Goal: Task Accomplishment & Management: Use online tool/utility

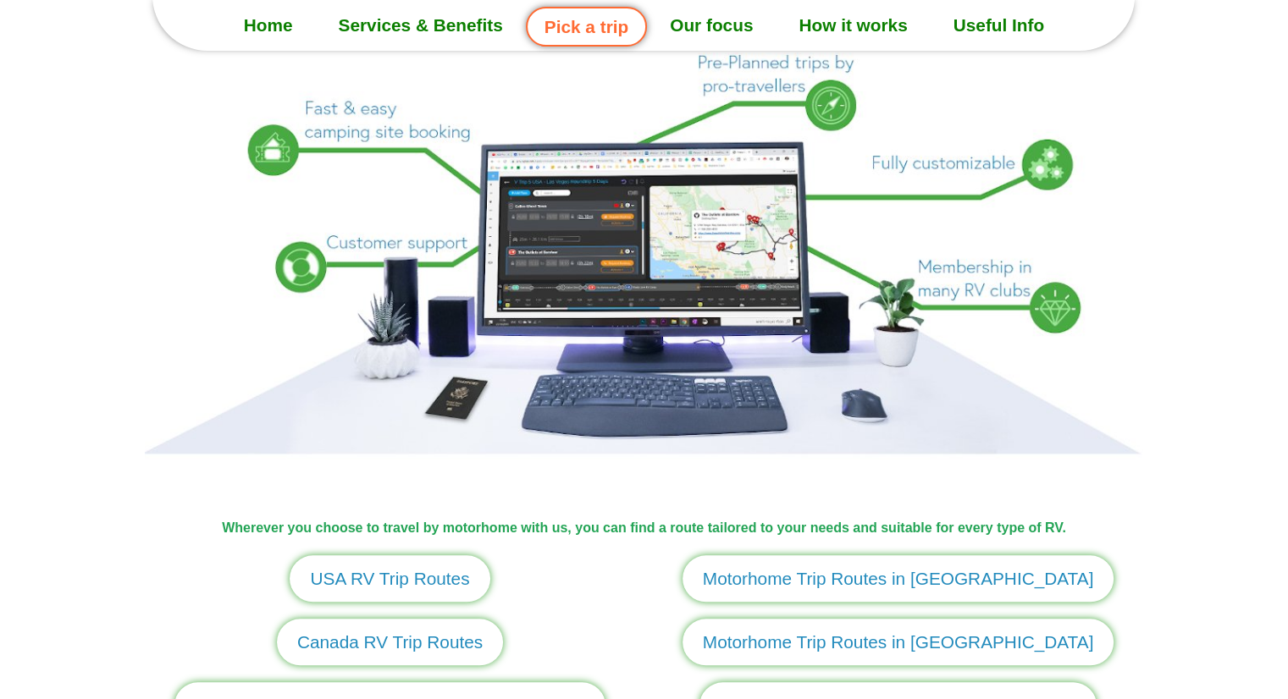
scroll to position [1439, 0]
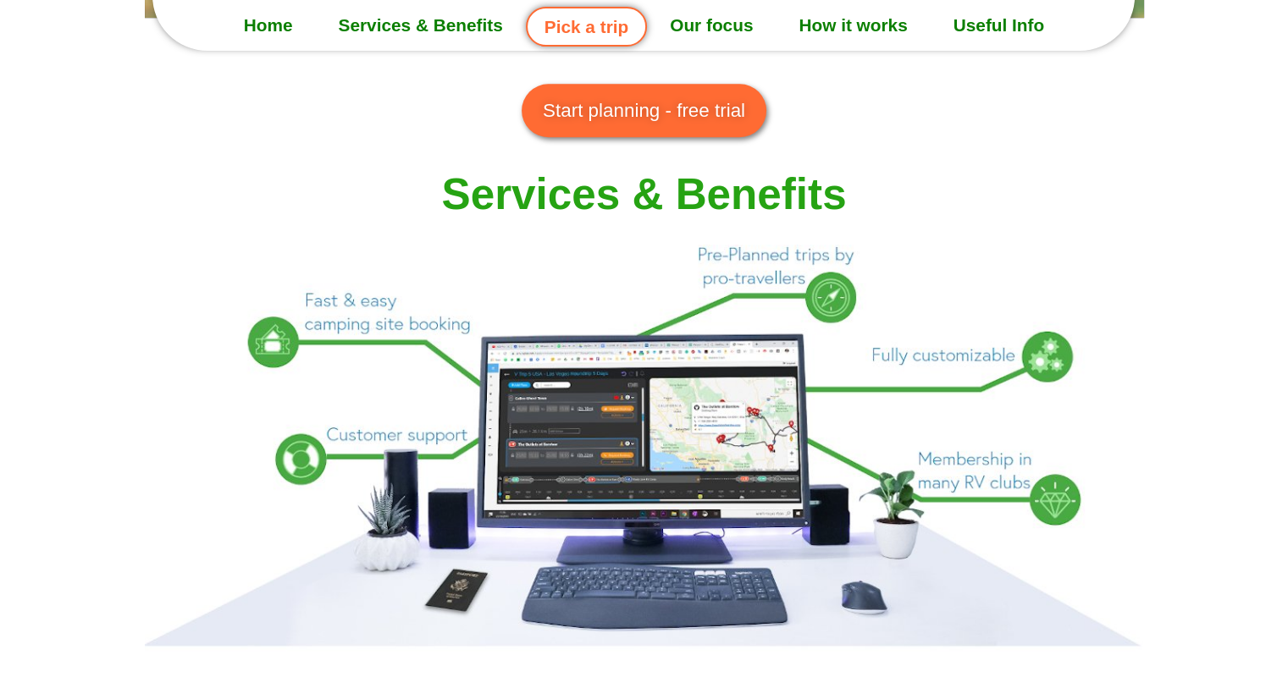
click at [691, 99] on span "Start planning - free trial" at bounding box center [644, 111] width 202 height 29
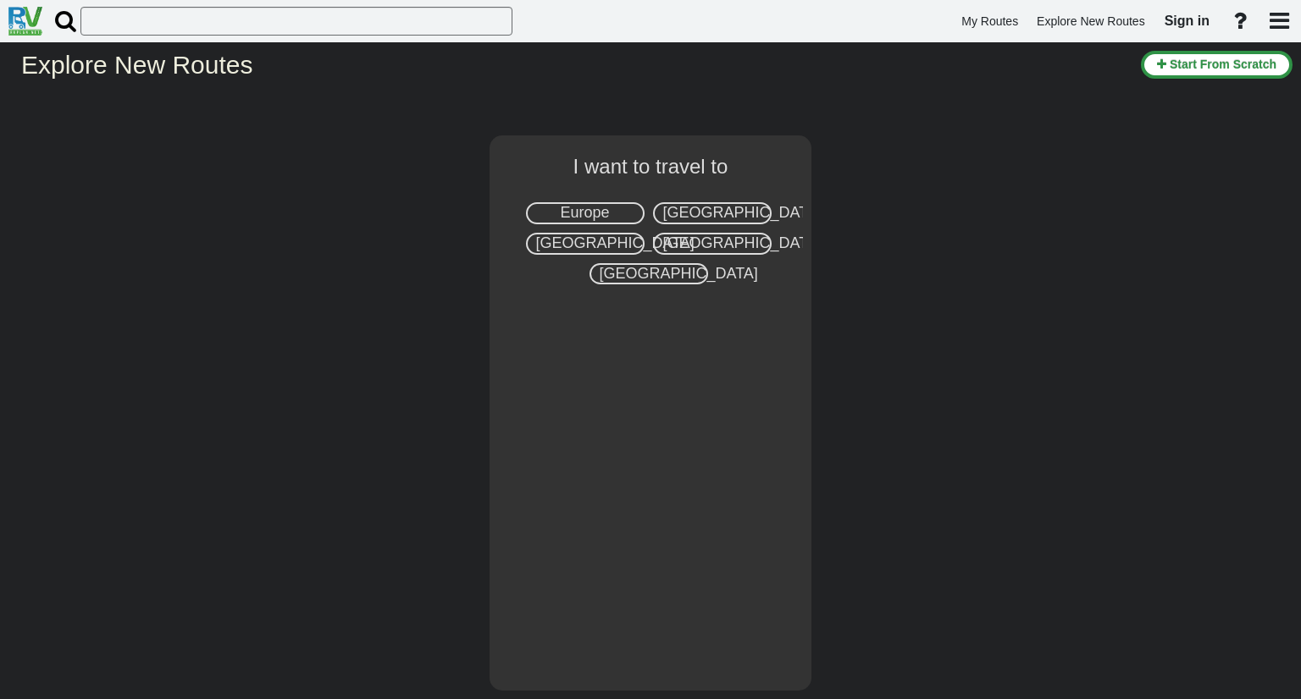
click at [627, 214] on div "Europe" at bounding box center [585, 213] width 119 height 22
select select "number:1"
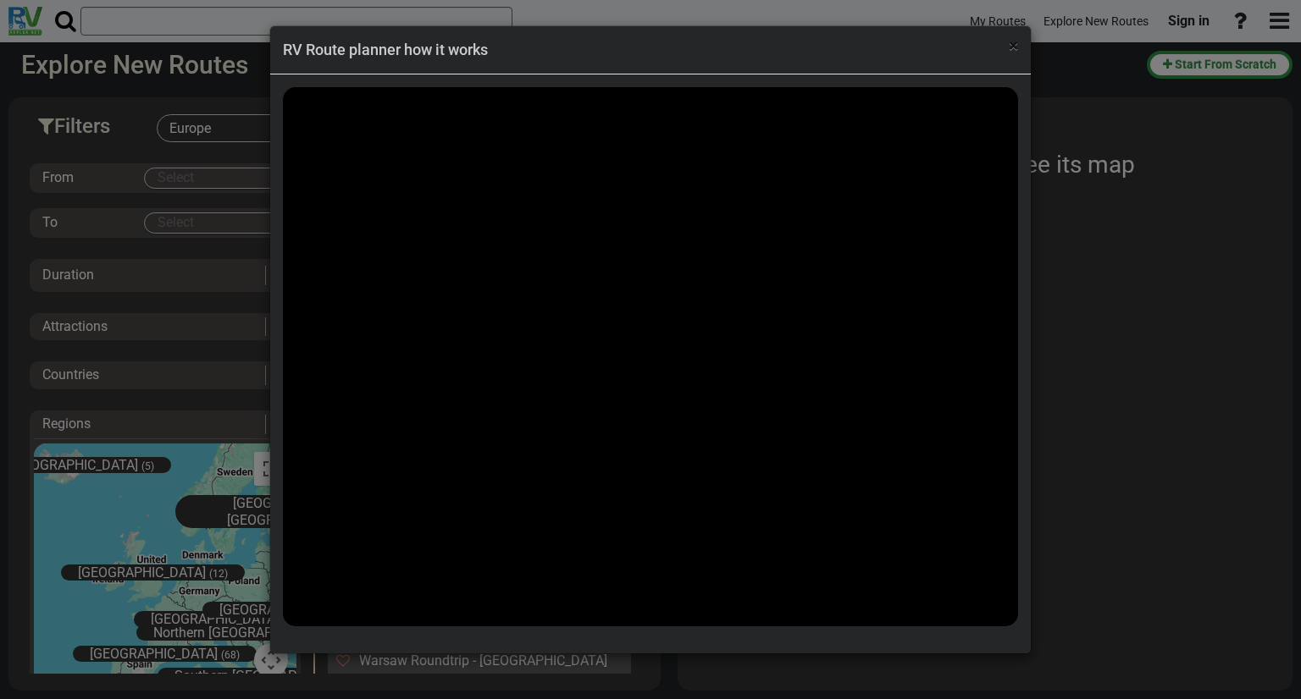
click at [1017, 48] on span "×" at bounding box center [1012, 46] width 9 height 20
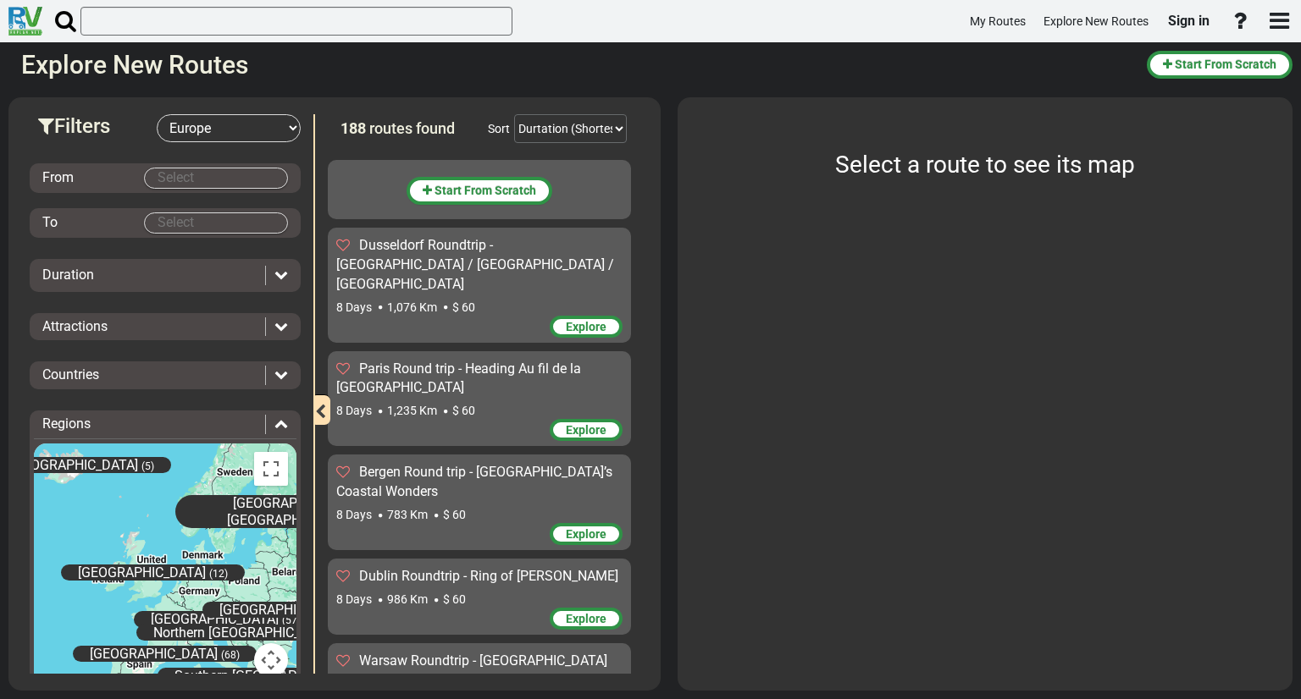
click at [197, 177] on body "My Routes Explore New Routes Sign in ×" at bounding box center [650, 349] width 1301 height 699
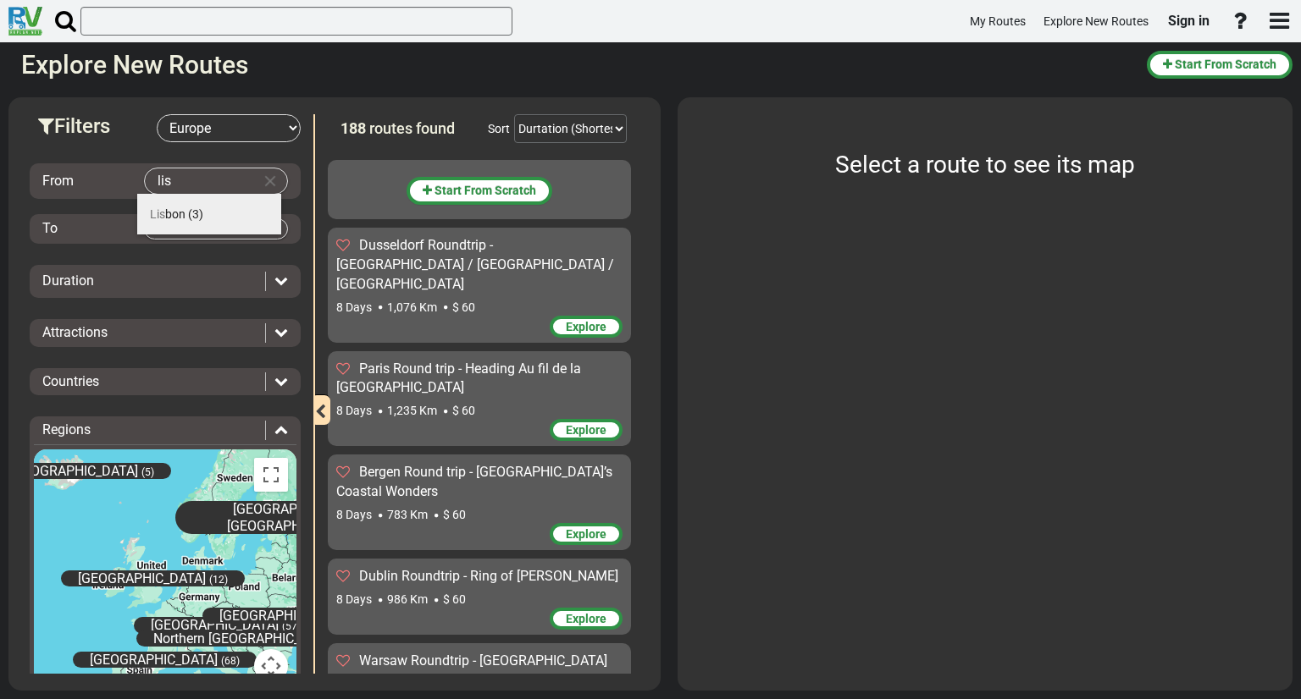
click at [218, 215] on li "Lis bon (3)" at bounding box center [209, 214] width 144 height 41
type input "Lisbon"
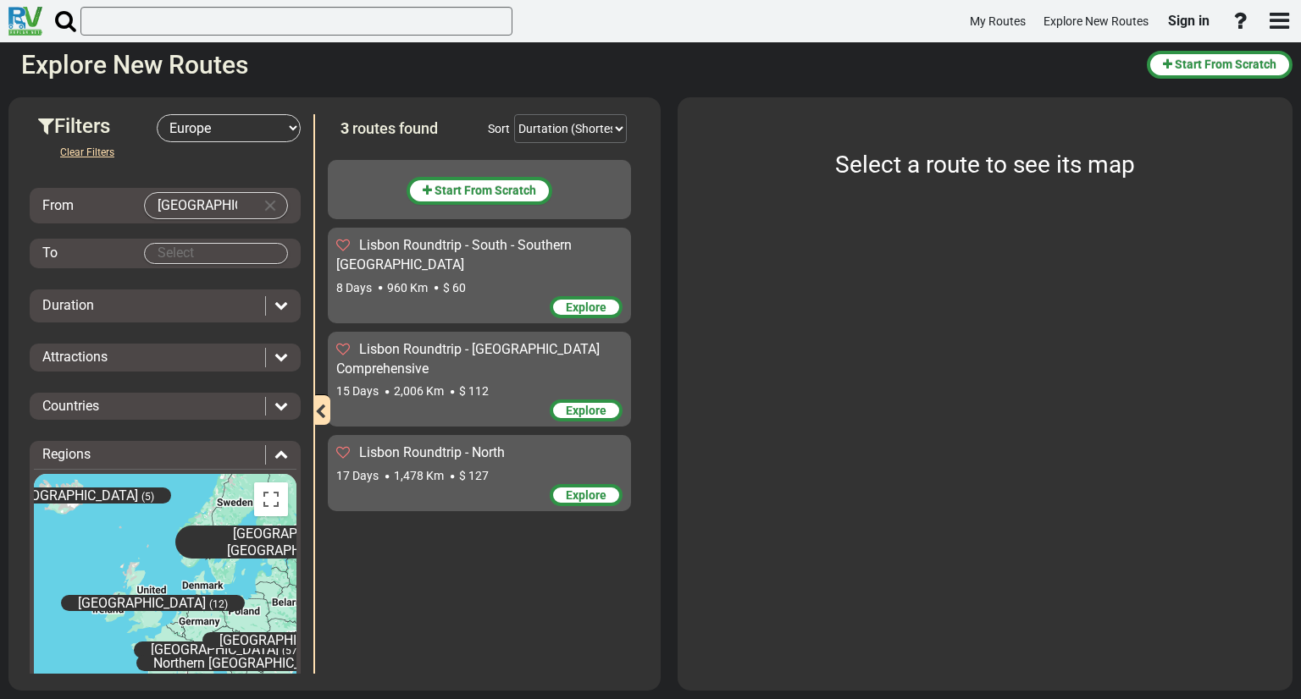
click at [230, 250] on body "My Routes Explore New Routes Sign in ×" at bounding box center [650, 349] width 1301 height 699
click at [202, 279] on li "Lisbon (3)" at bounding box center [209, 282] width 144 height 41
type input "Lisbon"
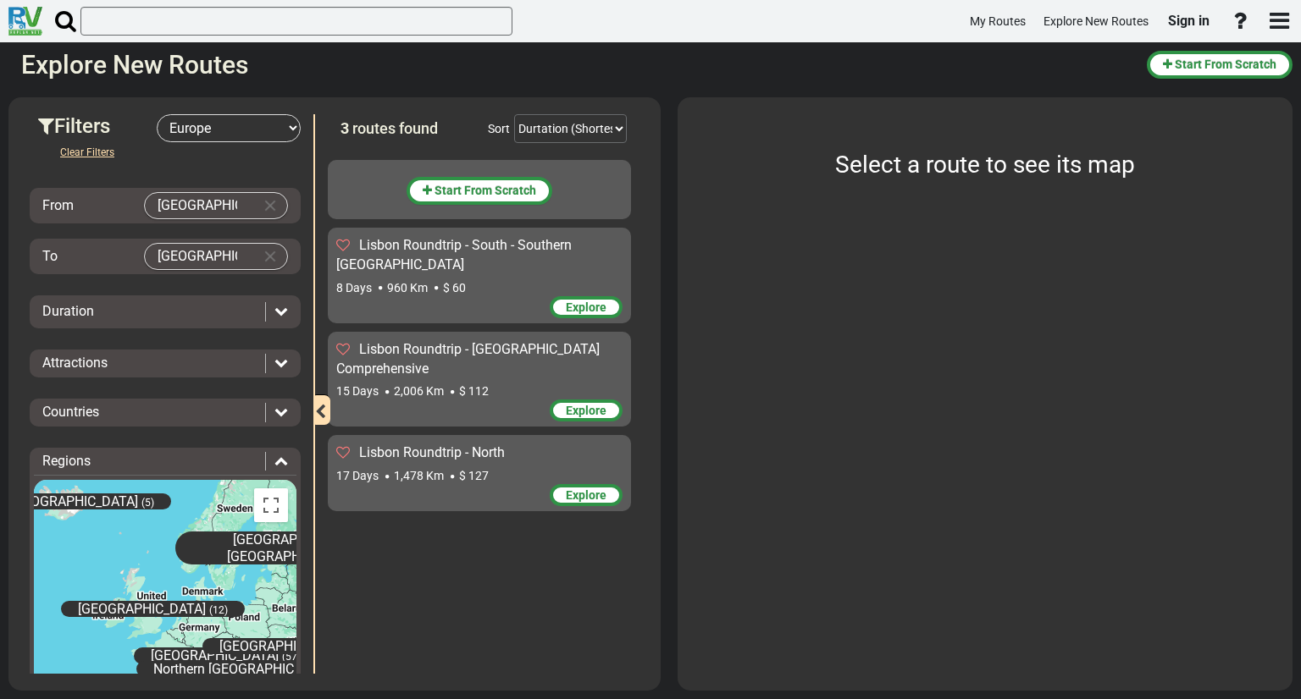
click at [274, 312] on icon at bounding box center [281, 311] width 14 height 14
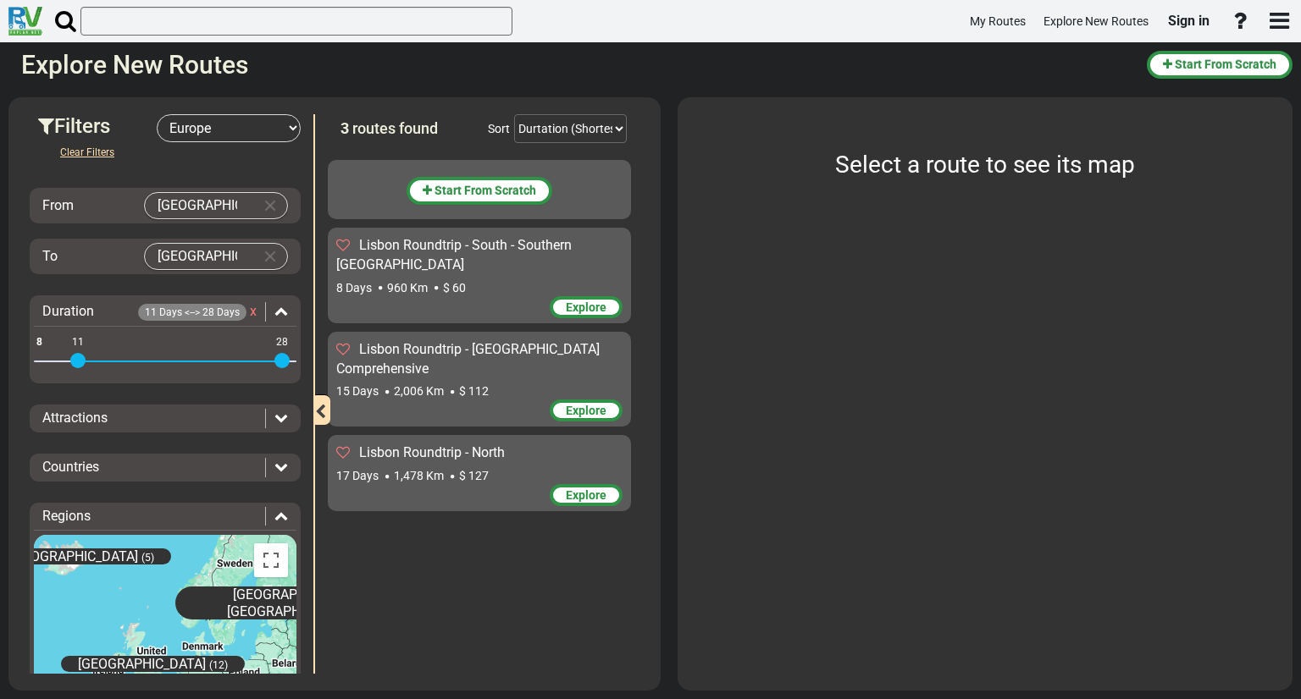
drag, startPoint x: 47, startPoint y: 360, endPoint x: 79, endPoint y: 375, distance: 35.6
click at [78, 364] on div "8 28 11 28" at bounding box center [165, 362] width 262 height 3
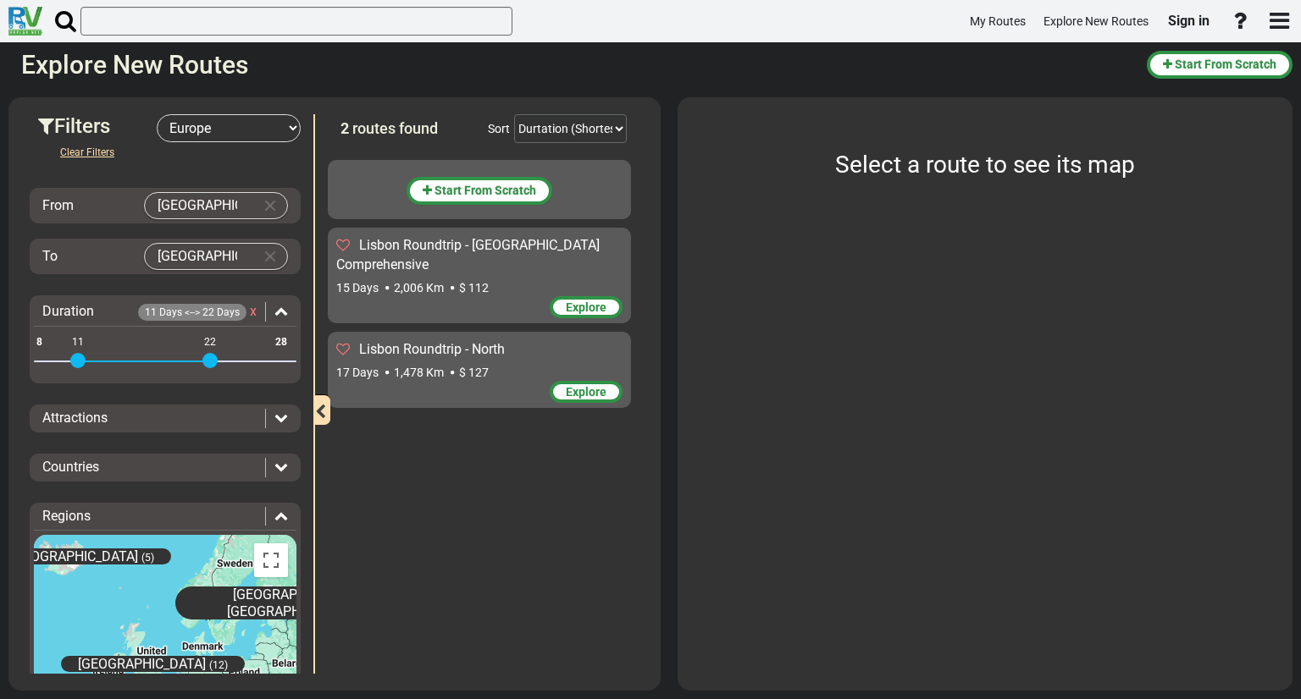
drag, startPoint x: 282, startPoint y: 360, endPoint x: 213, endPoint y: 363, distance: 69.5
click at [213, 363] on span at bounding box center [209, 360] width 15 height 15
drag, startPoint x: 210, startPoint y: 362, endPoint x: 167, endPoint y: 360, distance: 43.3
click at [167, 360] on span at bounding box center [161, 360] width 15 height 15
click at [274, 414] on icon at bounding box center [281, 418] width 14 height 14
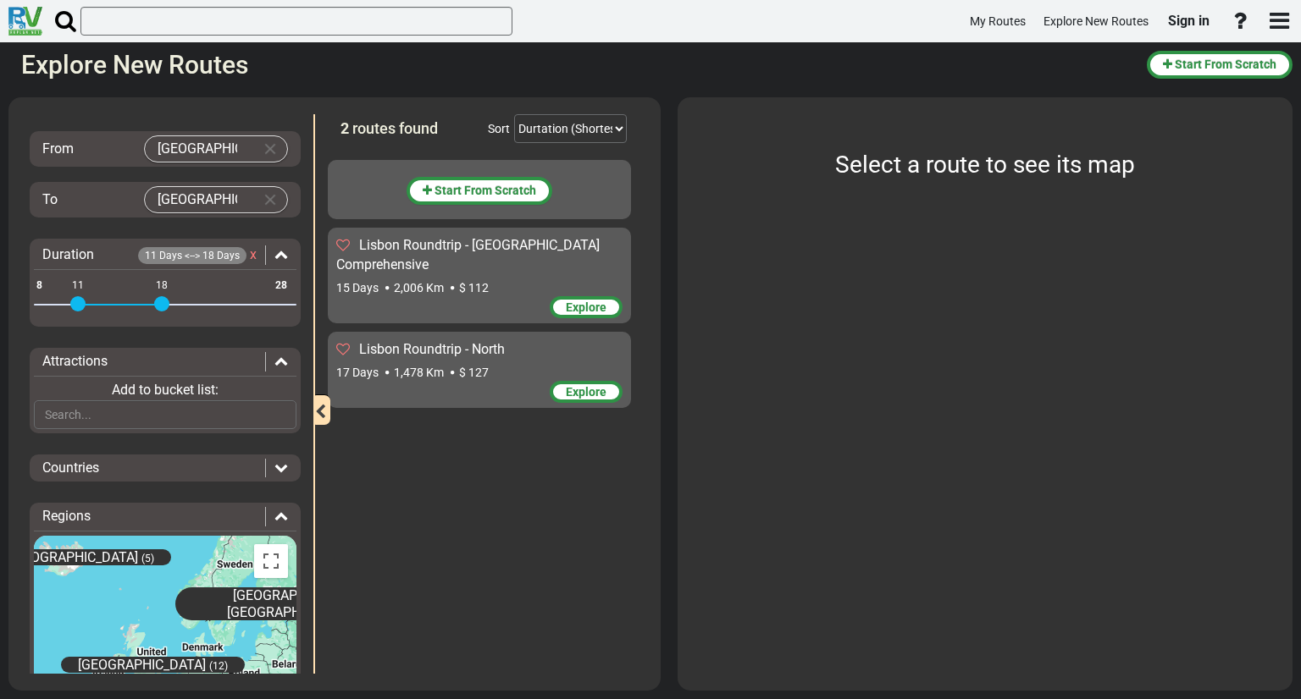
scroll to position [85, 0]
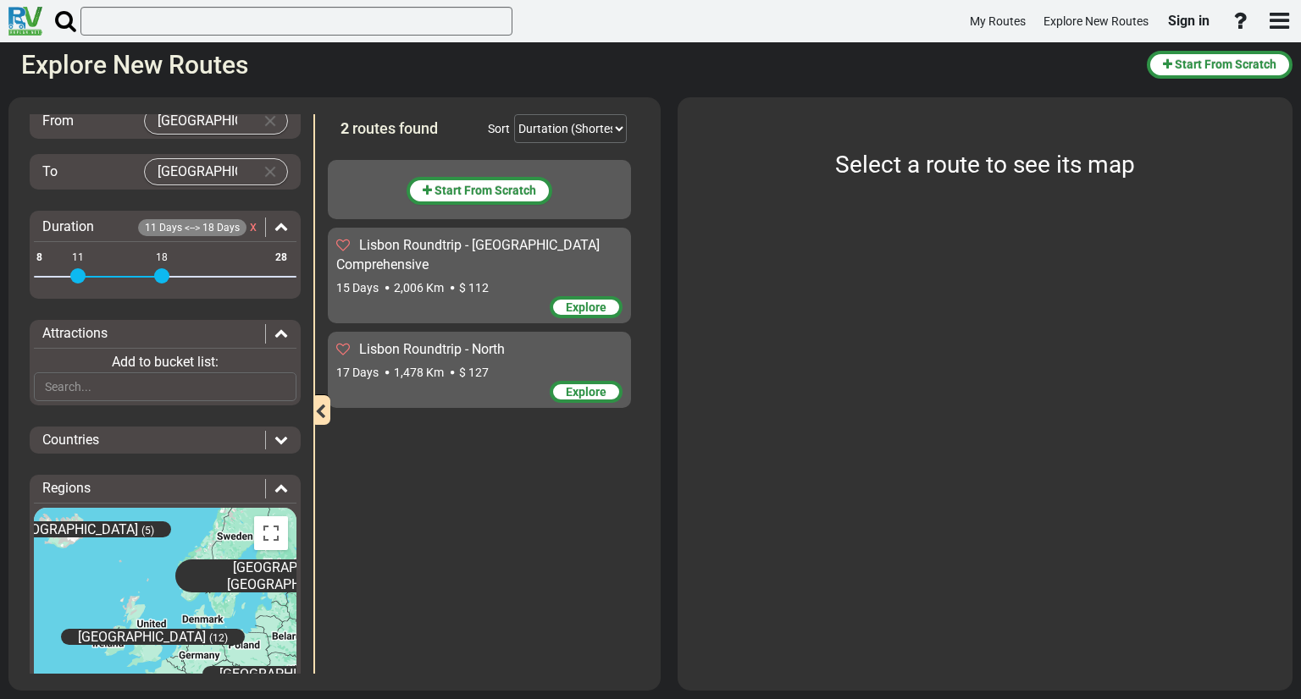
click at [274, 439] on icon at bounding box center [281, 440] width 14 height 14
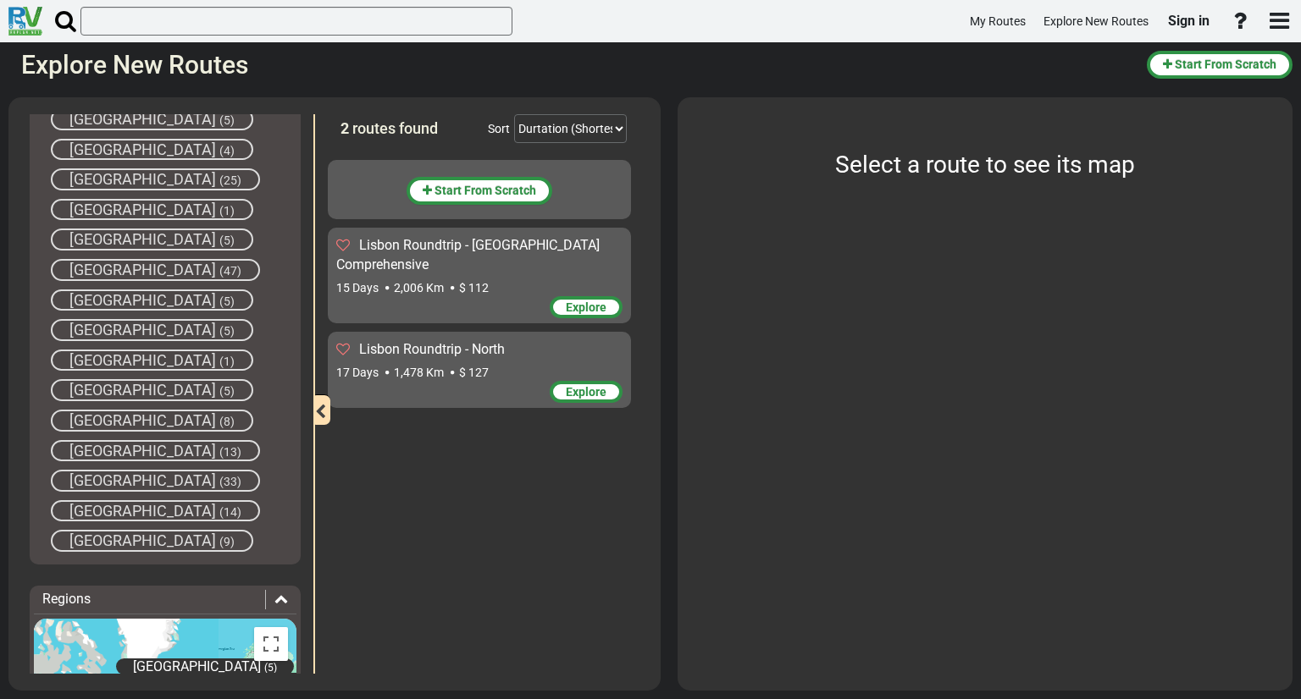
scroll to position [724, 0]
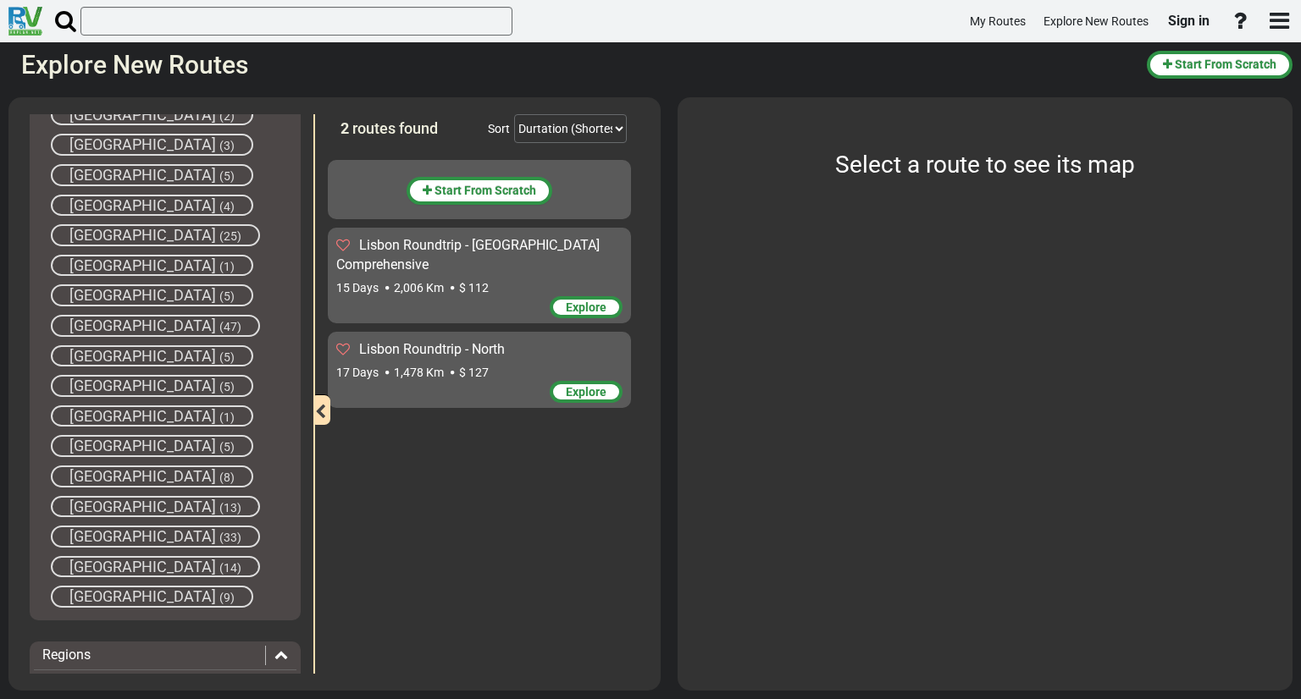
click at [102, 379] on span "Portugal" at bounding box center [142, 386] width 146 height 18
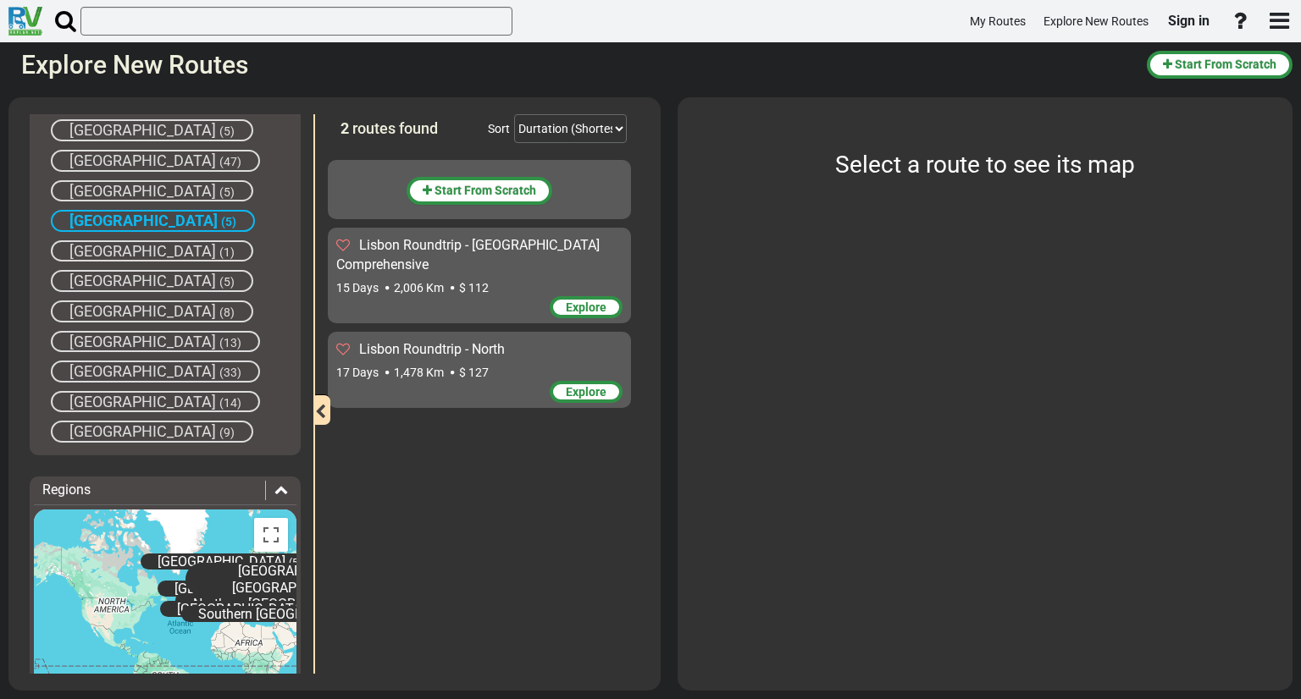
scroll to position [978, 0]
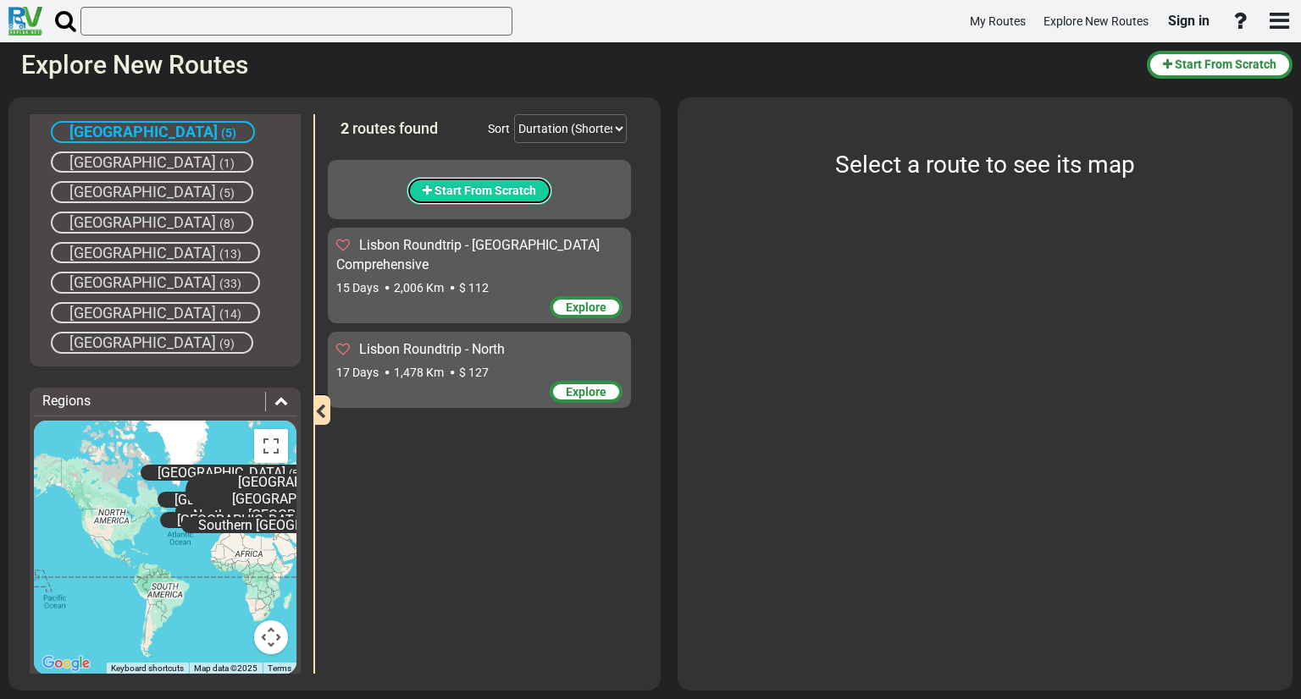
click at [493, 190] on span "Start From Scratch" at bounding box center [485, 191] width 102 height 14
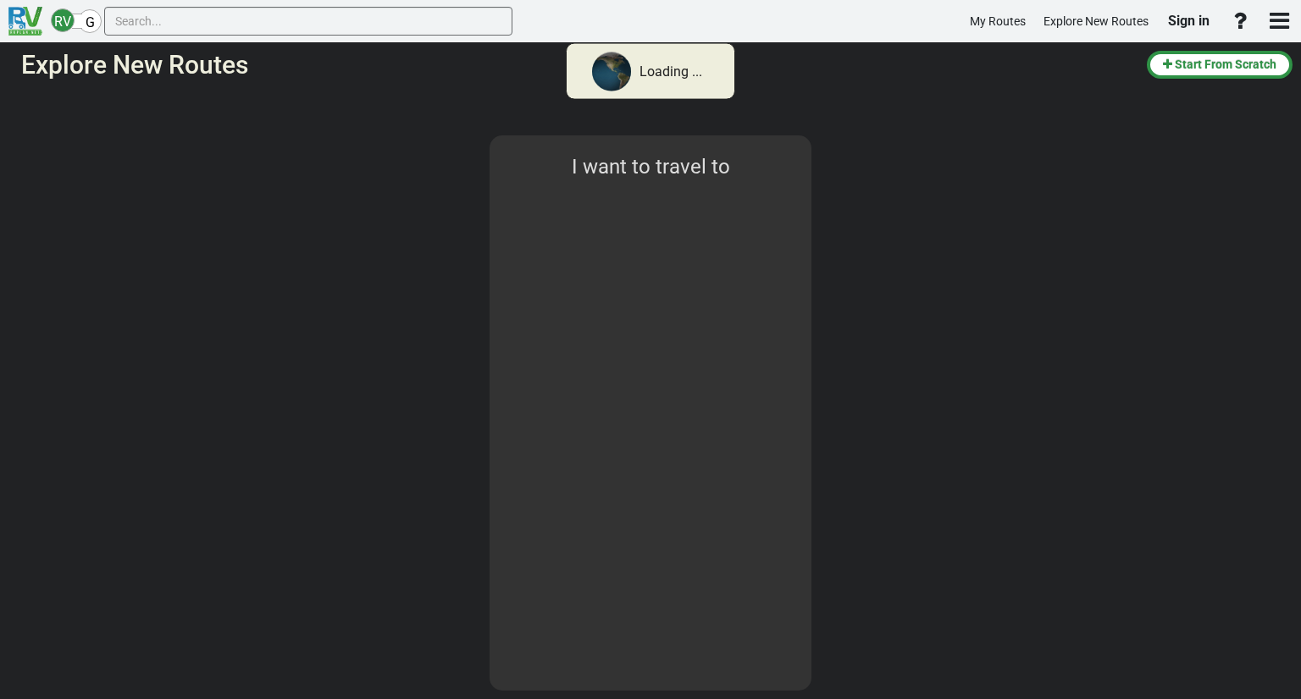
type input "Lisbon"
select select "number:1"
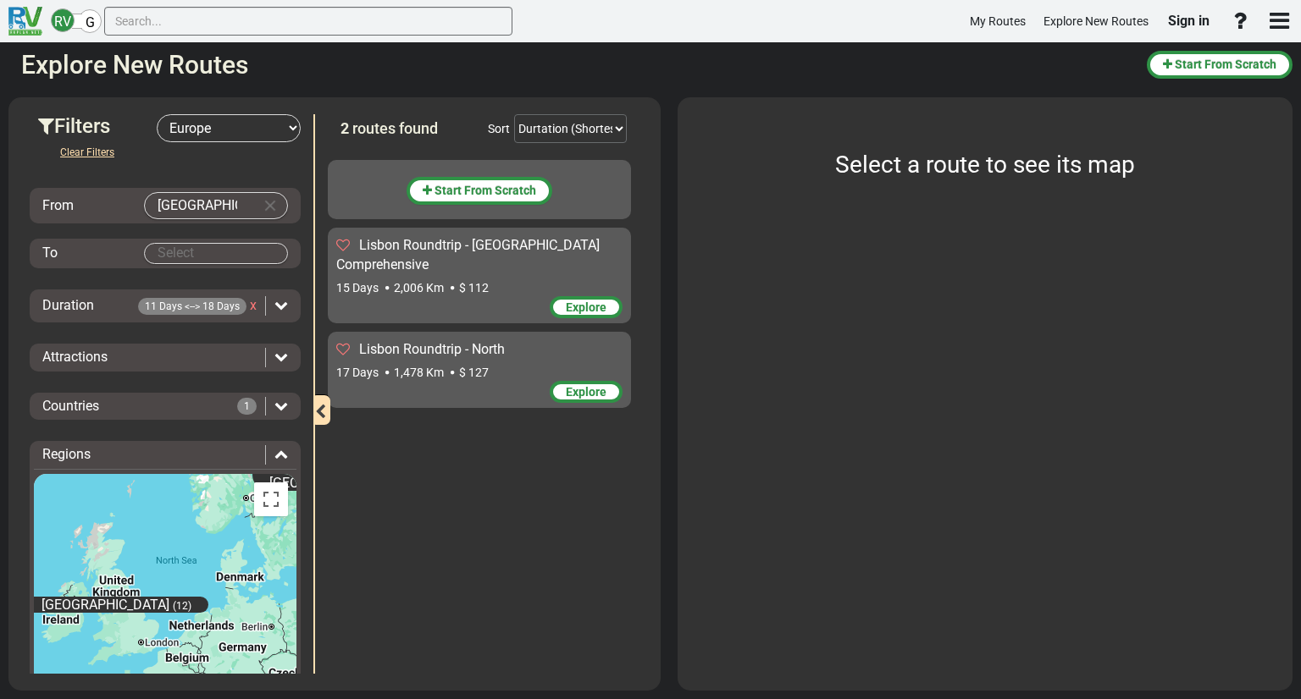
scroll to position [72, 0]
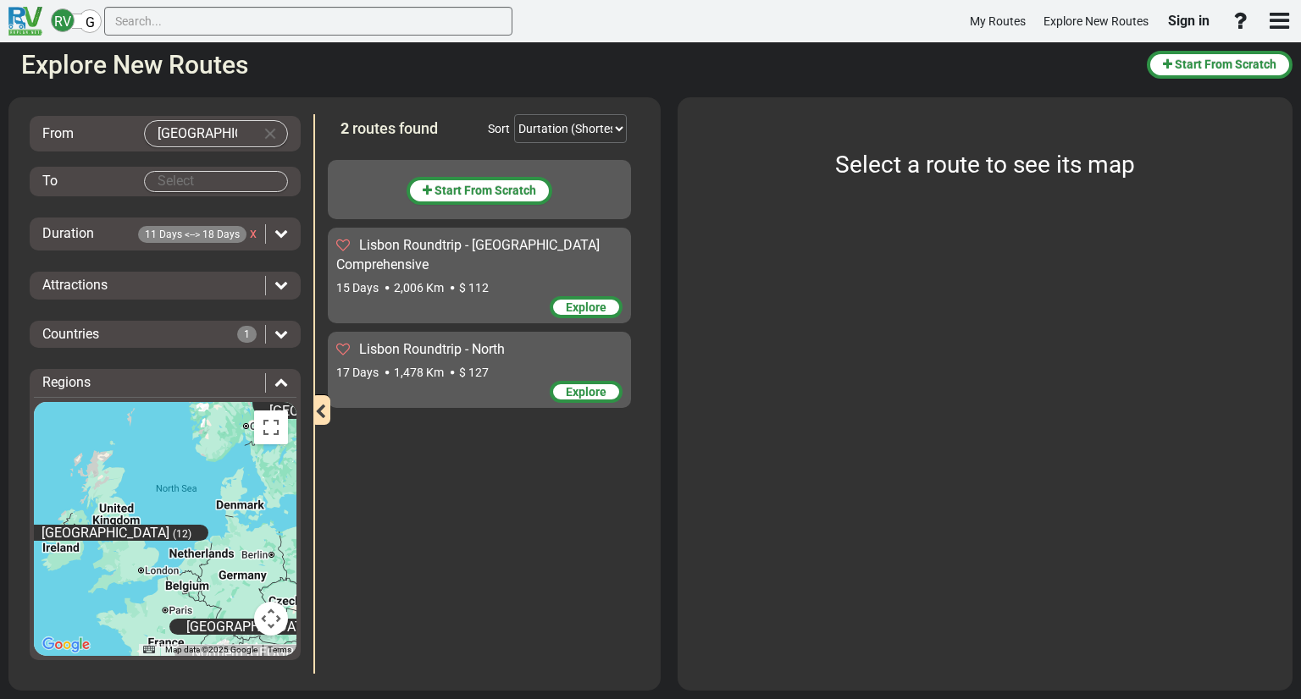
click at [485, 296] on div "Explore" at bounding box center [479, 308] width 286 height 25
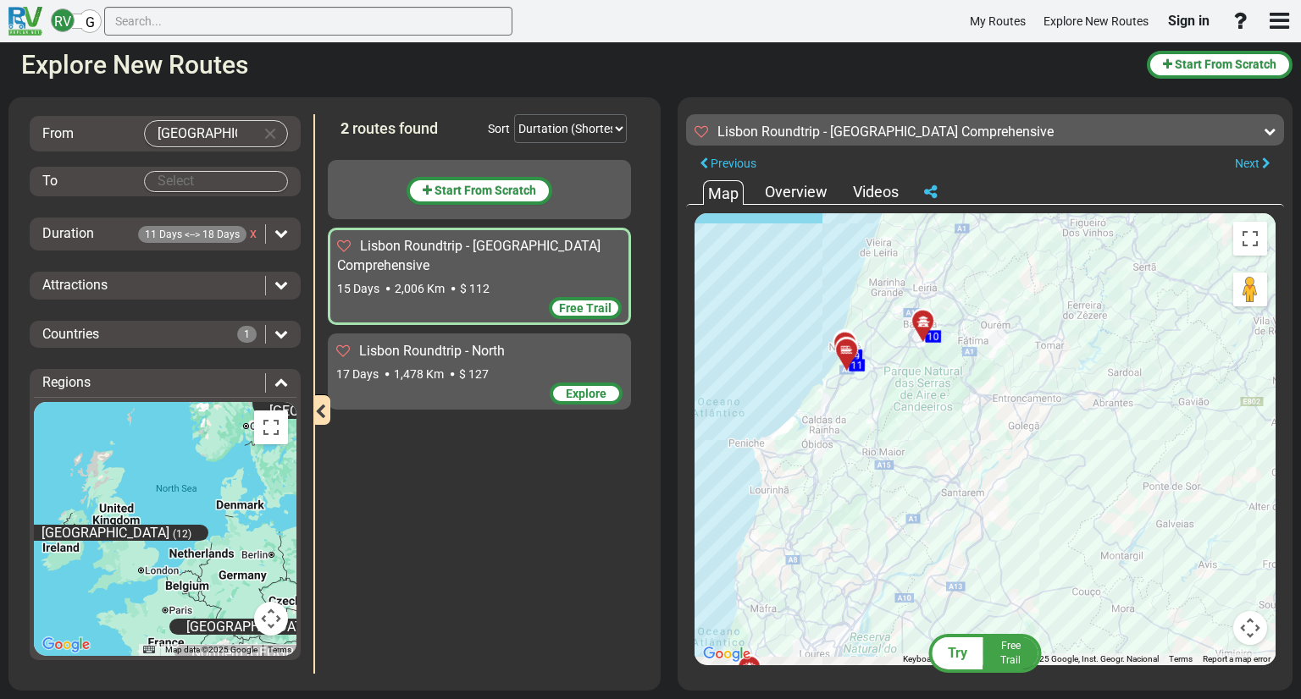
drag, startPoint x: 898, startPoint y: 482, endPoint x: 953, endPoint y: 171, distance: 315.4
click at [953, 174] on div "Lisbon Roundtrip - Portugal Comprehensive 15 Days 2,006 Km 134 km 383" at bounding box center [985, 390] width 598 height 568
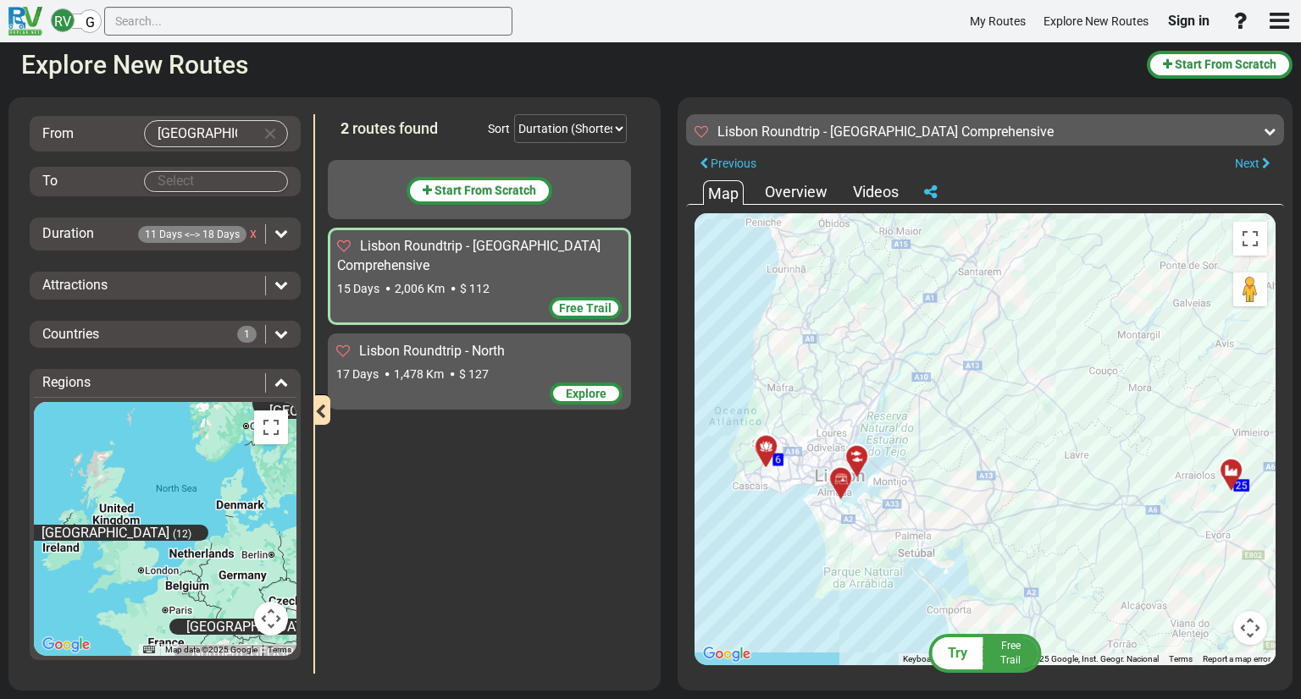
drag, startPoint x: 932, startPoint y: 456, endPoint x: 964, endPoint y: 316, distance: 144.2
click at [964, 316] on div "To activate drag with keyboard, press Alt + Enter. Once in keyboard drag state,…" at bounding box center [984, 439] width 581 height 452
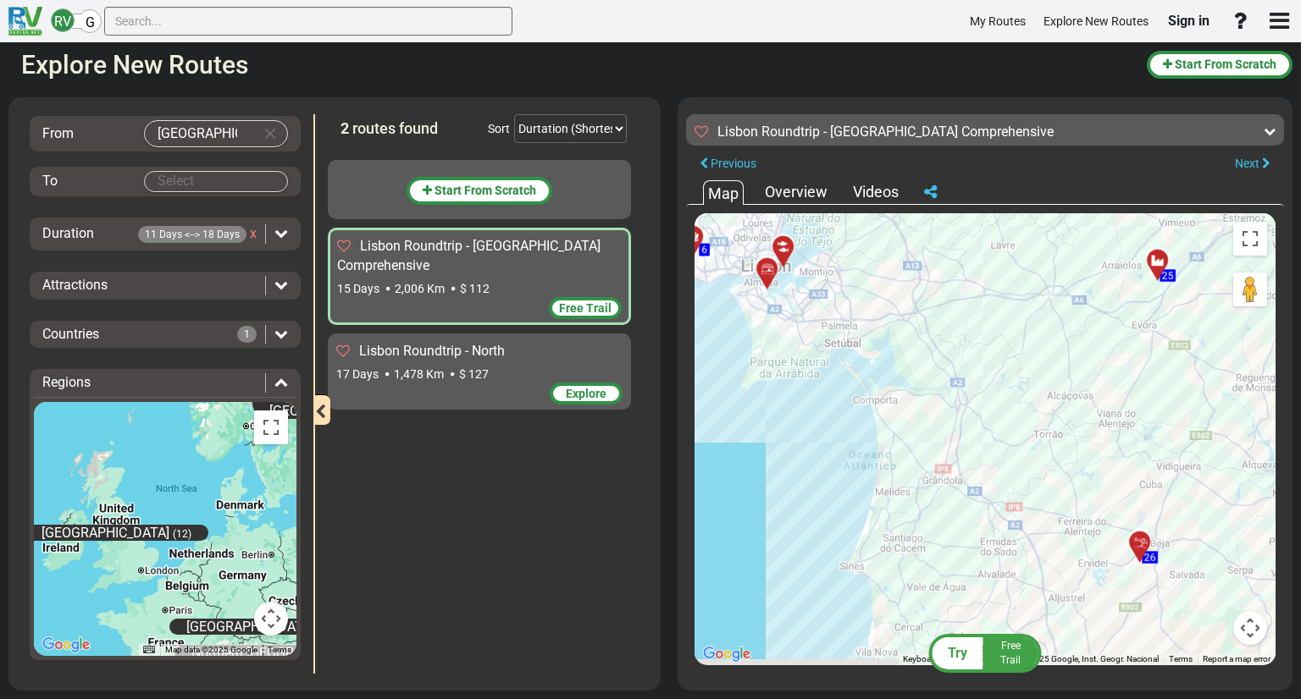
drag, startPoint x: 984, startPoint y: 534, endPoint x: 908, endPoint y: 307, distance: 240.2
click at [908, 308] on div "To activate drag with keyboard, press Alt + Enter. Once in keyboard drag state,…" at bounding box center [984, 439] width 581 height 452
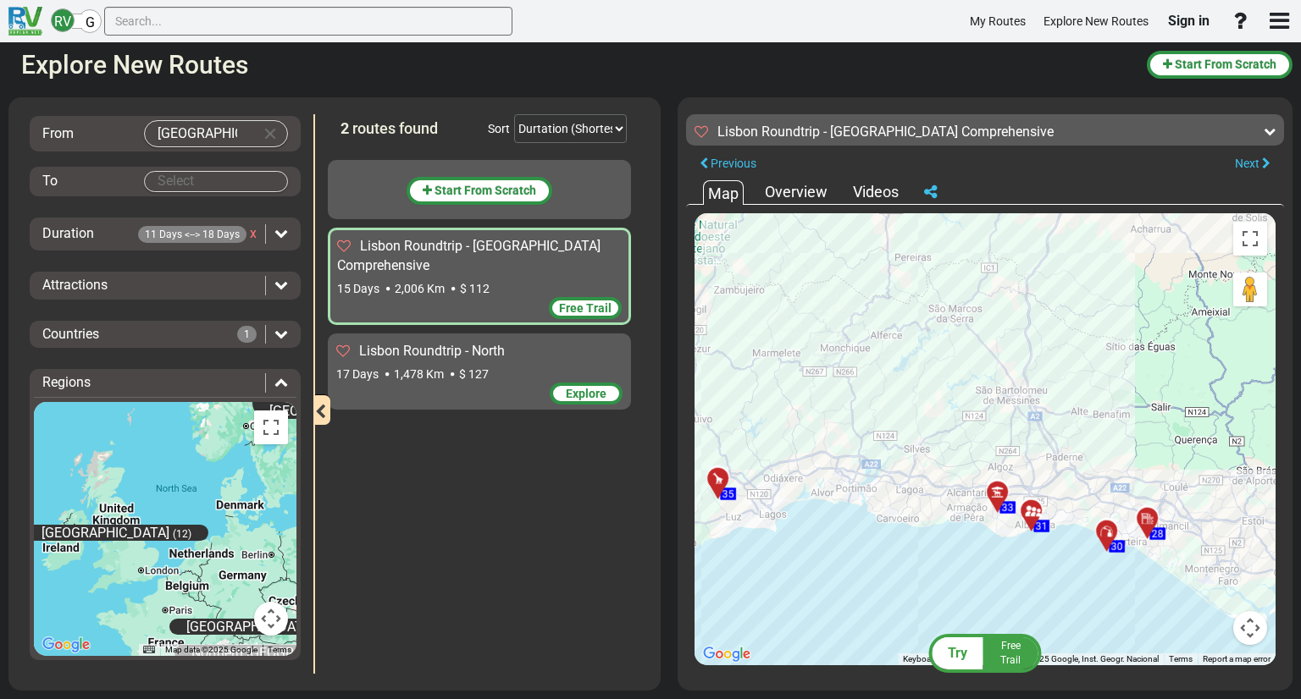
drag, startPoint x: 1047, startPoint y: 546, endPoint x: 1073, endPoint y: 634, distance: 91.7
click at [1073, 634] on div "To activate drag with keyboard, press Alt + Enter. Once in keyboard drag state,…" at bounding box center [984, 439] width 581 height 452
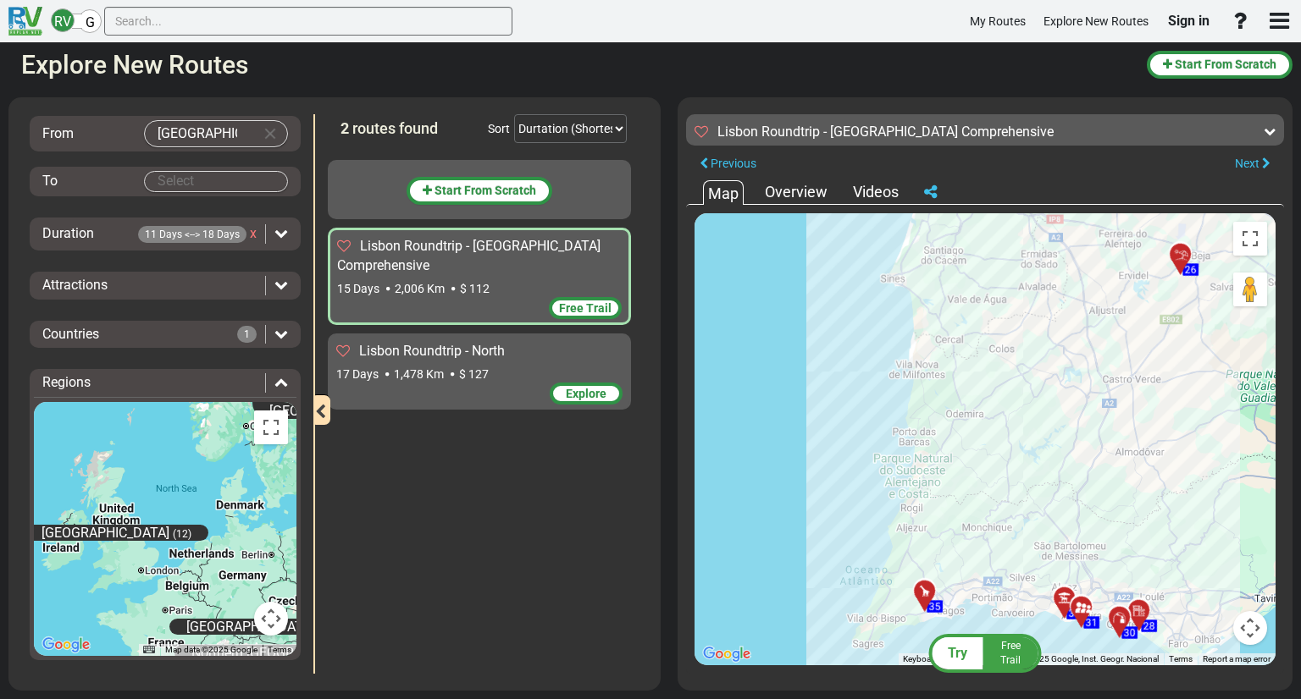
drag, startPoint x: 1019, startPoint y: 404, endPoint x: 955, endPoint y: 701, distance: 303.9
click at [955, 699] on html "RV G My Routes Explore New Routes Sign in ×" at bounding box center [650, 349] width 1301 height 699
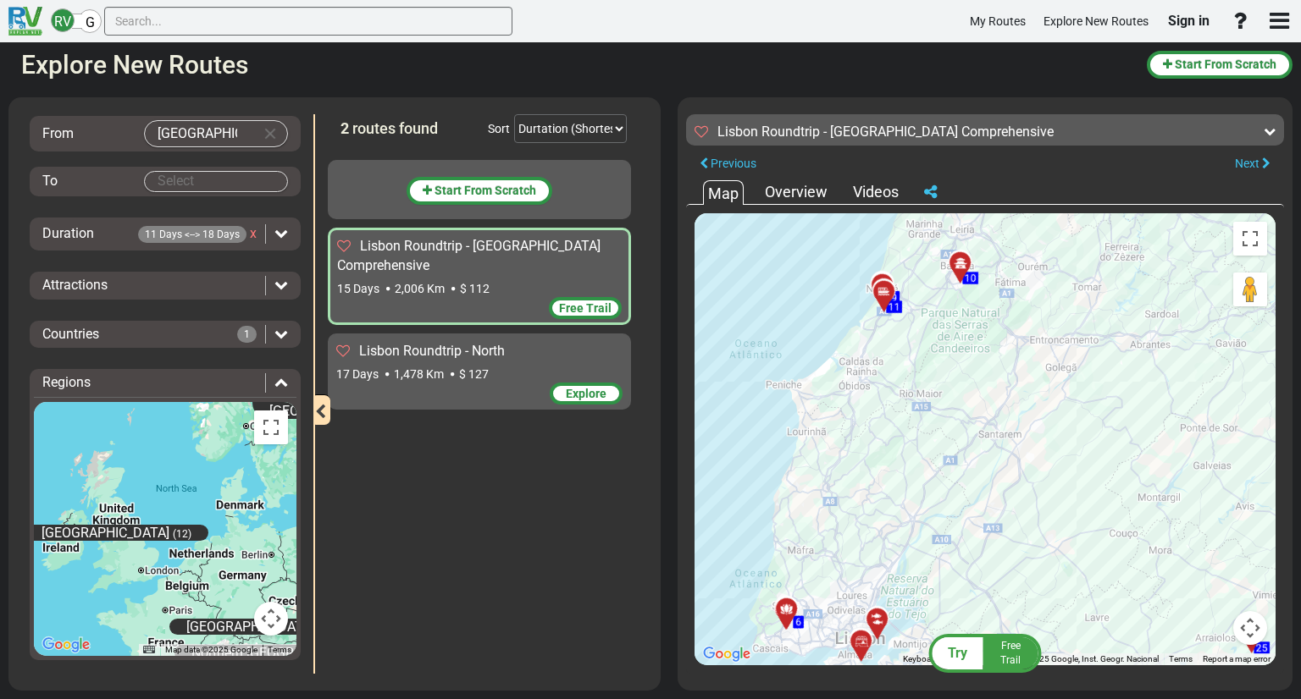
drag, startPoint x: 798, startPoint y: 463, endPoint x: 1036, endPoint y: 517, distance: 244.7
click at [944, 106] on div "Try Free Trail Lisbon Roundtrip - Portugal Comprehensive 2,006 Km 134 km 383" at bounding box center [985, 106] width 598 height 0
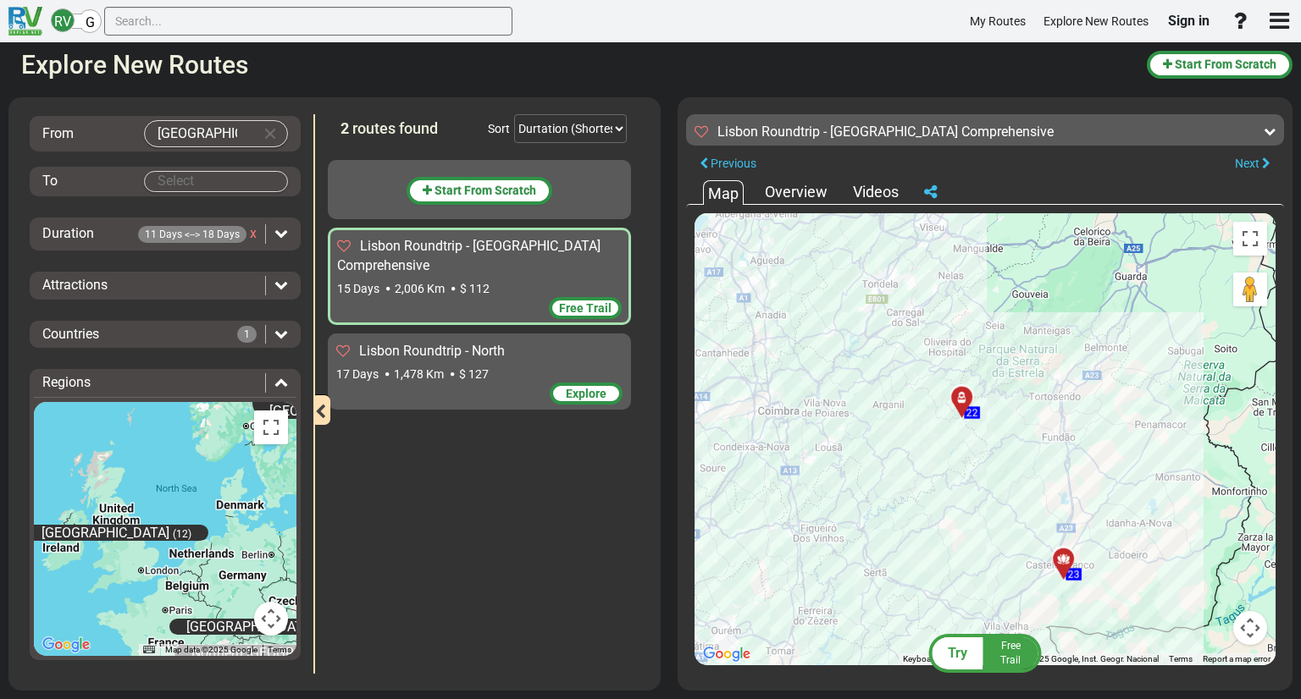
drag, startPoint x: 1162, startPoint y: 382, endPoint x: 870, endPoint y: 587, distance: 356.8
click at [877, 699] on html "RV G My Routes Explore New Routes Sign in ×" at bounding box center [650, 349] width 1301 height 699
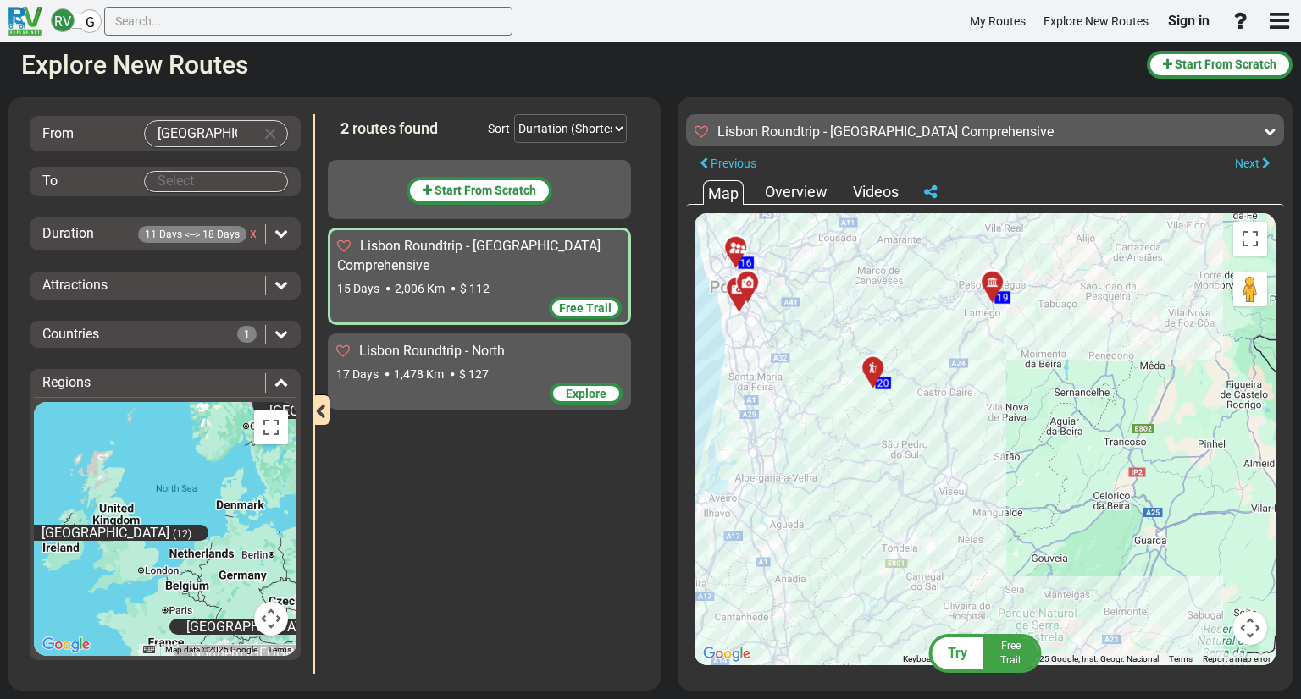
drag, startPoint x: 821, startPoint y: 468, endPoint x: 830, endPoint y: 716, distance: 248.2
click at [830, 699] on html "RV G My Routes Explore New Routes Sign in ×" at bounding box center [650, 349] width 1301 height 699
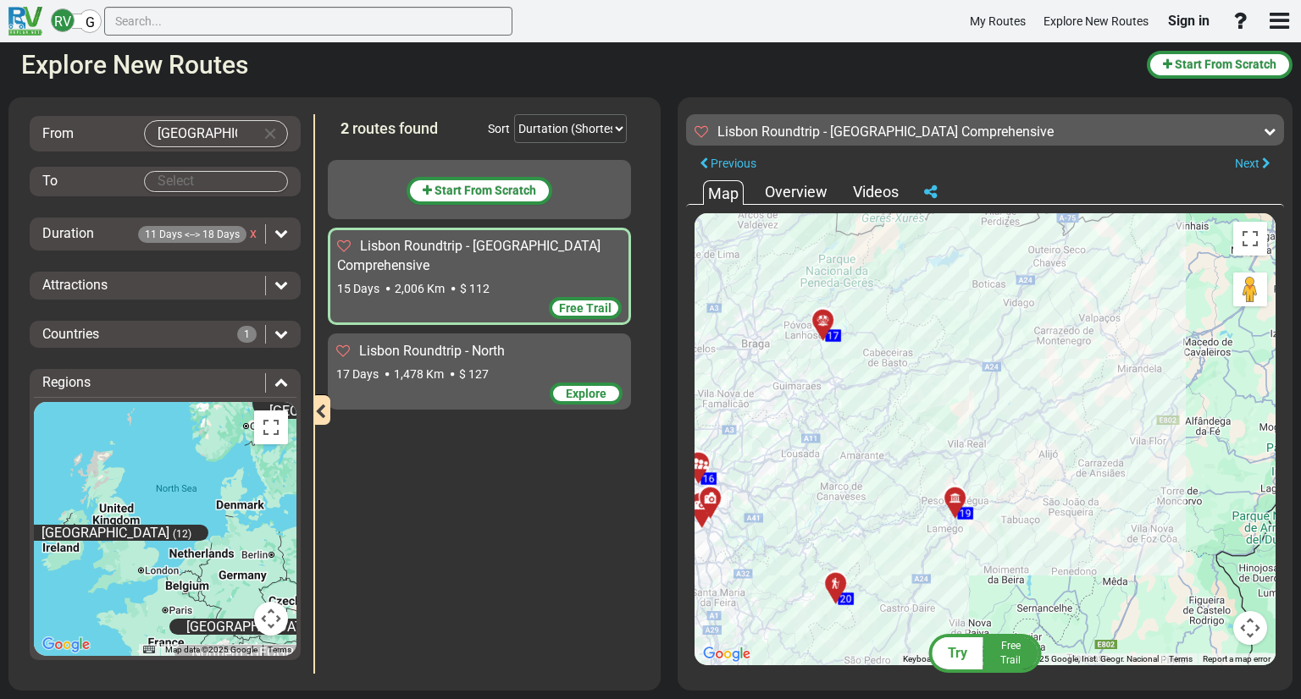
drag, startPoint x: 861, startPoint y: 408, endPoint x: 870, endPoint y: 522, distance: 114.7
click at [870, 522] on div "To activate drag with keyboard, press Alt + Enter. Once in keyboard drag state,…" at bounding box center [984, 439] width 581 height 452
click at [822, 321] on div at bounding box center [829, 327] width 28 height 26
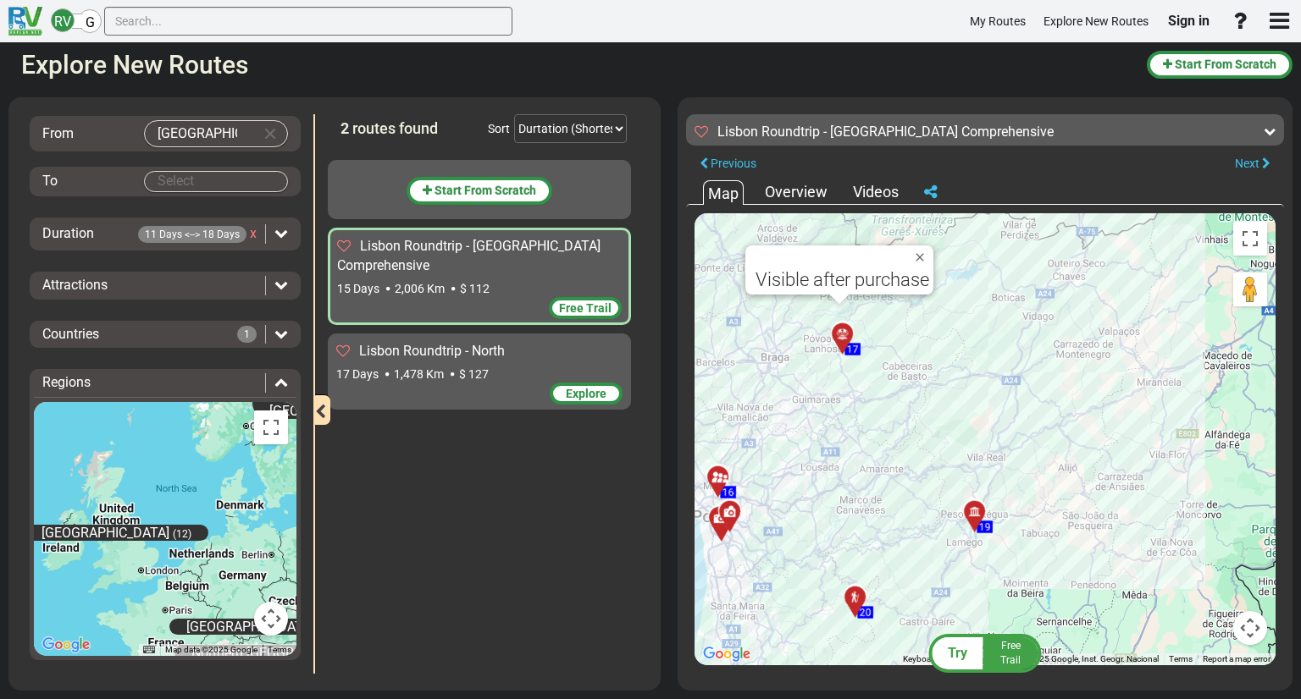
click at [852, 602] on div at bounding box center [861, 604] width 28 height 26
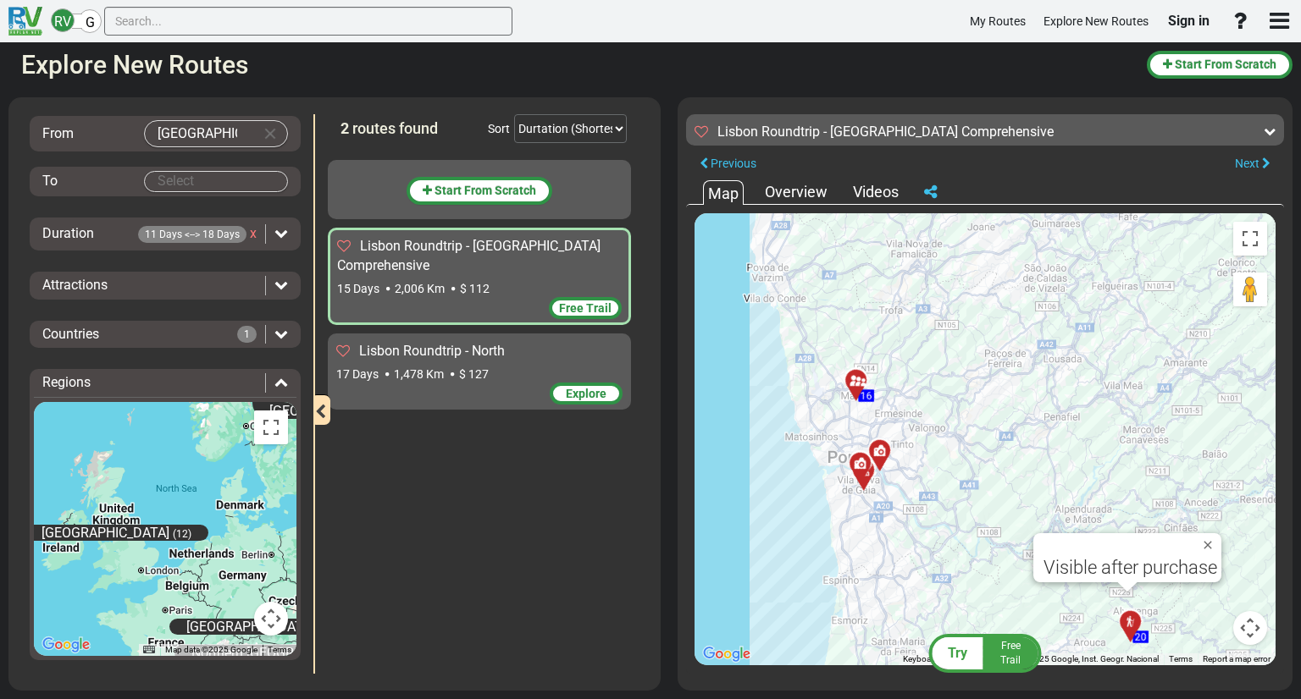
drag, startPoint x: 846, startPoint y: 433, endPoint x: 1115, endPoint y: 439, distance: 269.3
click at [1115, 439] on div "To activate drag with keyboard, press Alt + Enter. Once in keyboard drag state,…" at bounding box center [984, 439] width 581 height 452
click at [855, 384] on div at bounding box center [862, 387] width 28 height 26
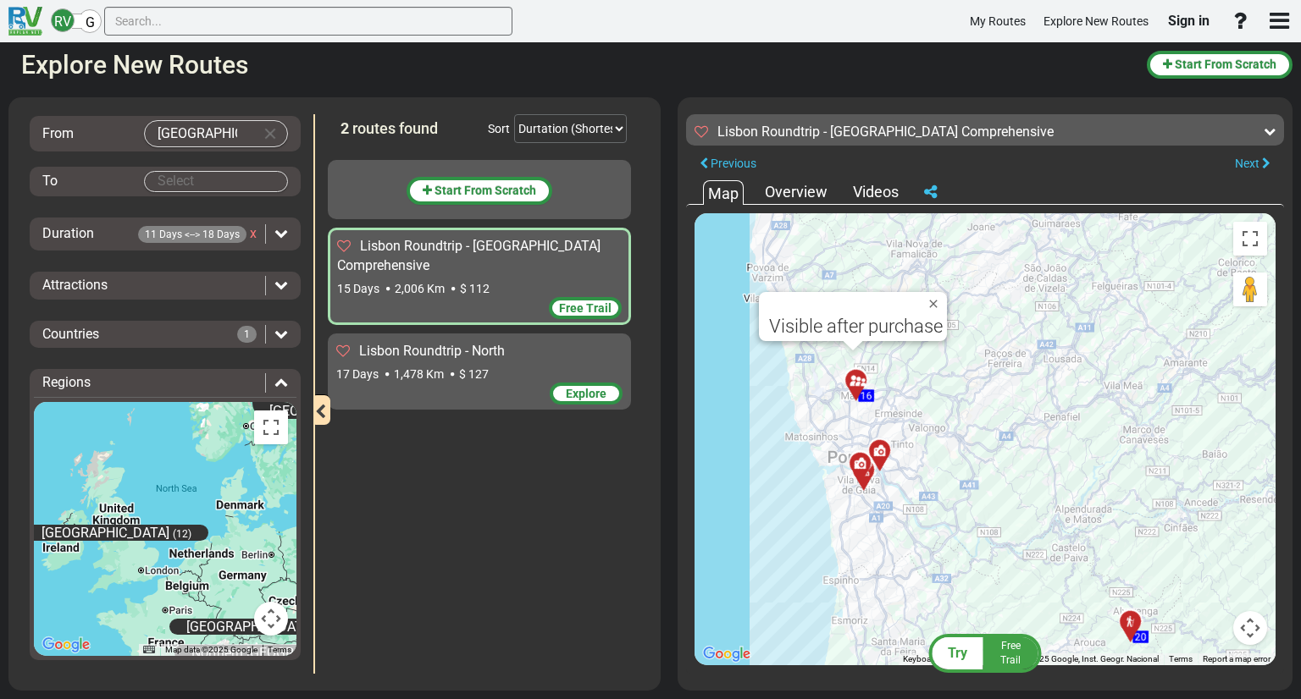
click at [430, 560] on div "Start From Scratch Lisbon Roundtrip - Portugal Comprehensive 15 Days 2,006 Km" at bounding box center [484, 413] width 312 height 522
